Goal: Transaction & Acquisition: Download file/media

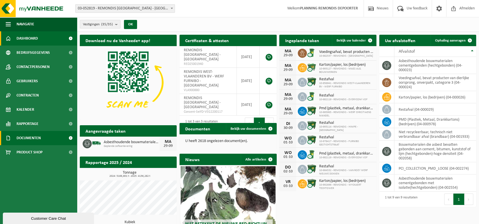
click at [23, 139] on span "Documenten" at bounding box center [29, 138] width 24 height 14
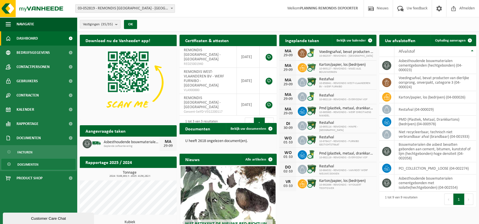
click at [36, 167] on span "Documenten" at bounding box center [27, 164] width 21 height 11
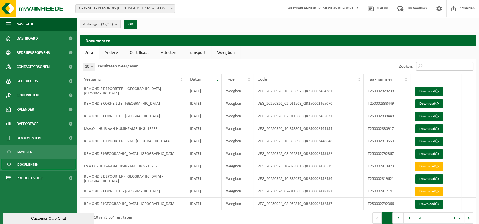
click at [432, 66] on input "Zoeken:" at bounding box center [444, 66] width 57 height 9
click at [430, 67] on input "Zoeken:" at bounding box center [444, 66] width 57 height 9
paste input "T250002838449"
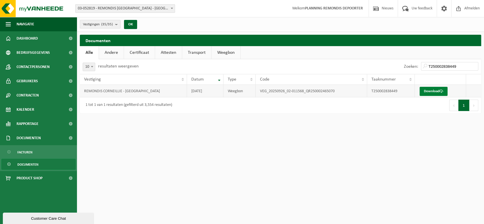
click at [431, 91] on link "Download" at bounding box center [433, 91] width 28 height 9
click at [429, 92] on link "Download" at bounding box center [433, 91] width 28 height 9
drag, startPoint x: 459, startPoint y: 66, endPoint x: 359, endPoint y: 62, distance: 99.8
click at [359, 62] on div "Zoeken: T250002838449" at bounding box center [380, 66] width 201 height 15
paste input "8"
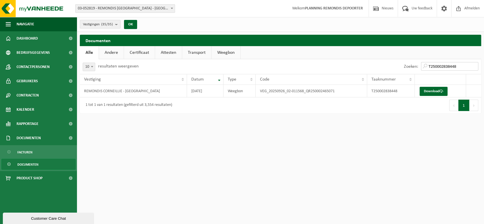
click at [426, 67] on input "T250002838448" at bounding box center [449, 66] width 57 height 9
click at [457, 66] on input "T250002838448" at bounding box center [449, 66] width 57 height 9
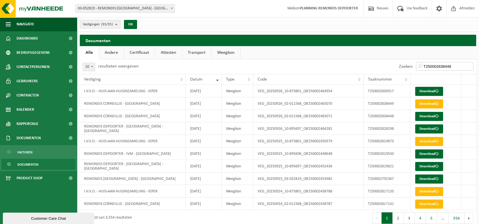
click at [453, 65] on input "T250002838448" at bounding box center [444, 66] width 57 height 9
click at [420, 65] on input "T250002838448" at bounding box center [444, 66] width 57 height 9
type input "T250002838448"
click at [35, 162] on span "Documenten" at bounding box center [27, 164] width 21 height 11
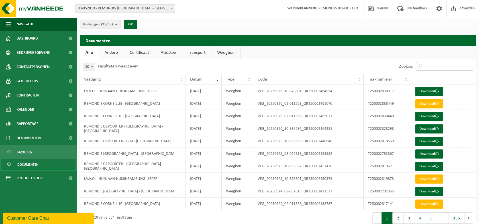
click at [432, 67] on input "Zoeken:" at bounding box center [444, 66] width 57 height 9
paste input "T250002838448"
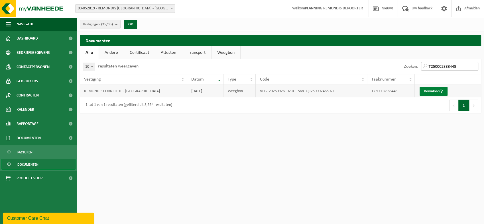
type input "T250002838448"
click at [431, 91] on link "Download" at bounding box center [433, 91] width 28 height 9
